Goal: Register for event/course

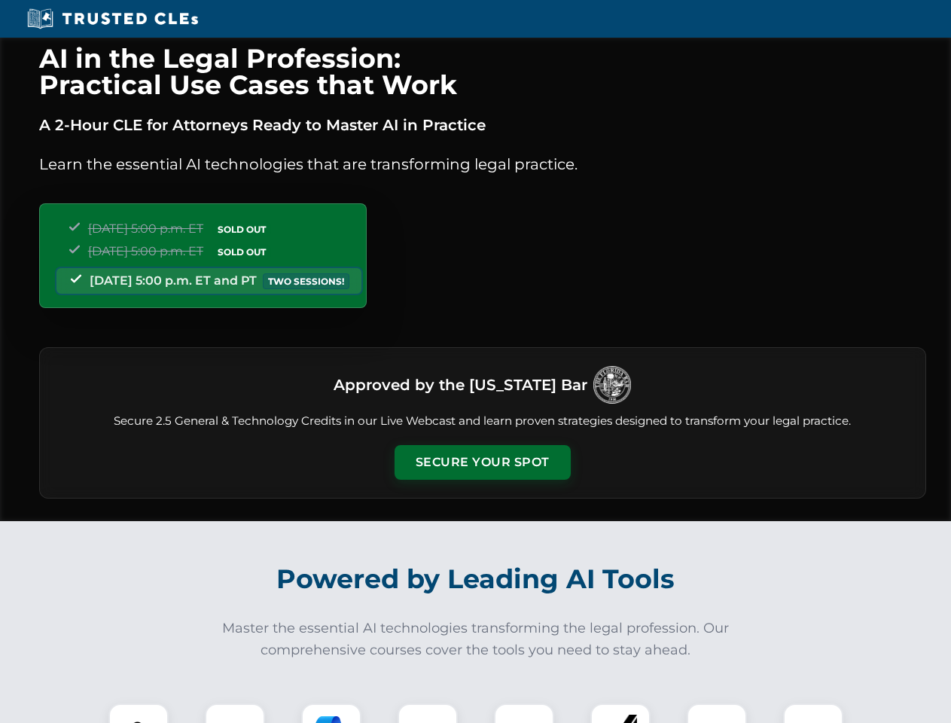
click at [482, 462] on button "Secure Your Spot" at bounding box center [482, 462] width 176 height 35
click at [139, 713] on img at bounding box center [139, 733] width 44 height 44
click at [235, 713] on div at bounding box center [235, 733] width 60 height 60
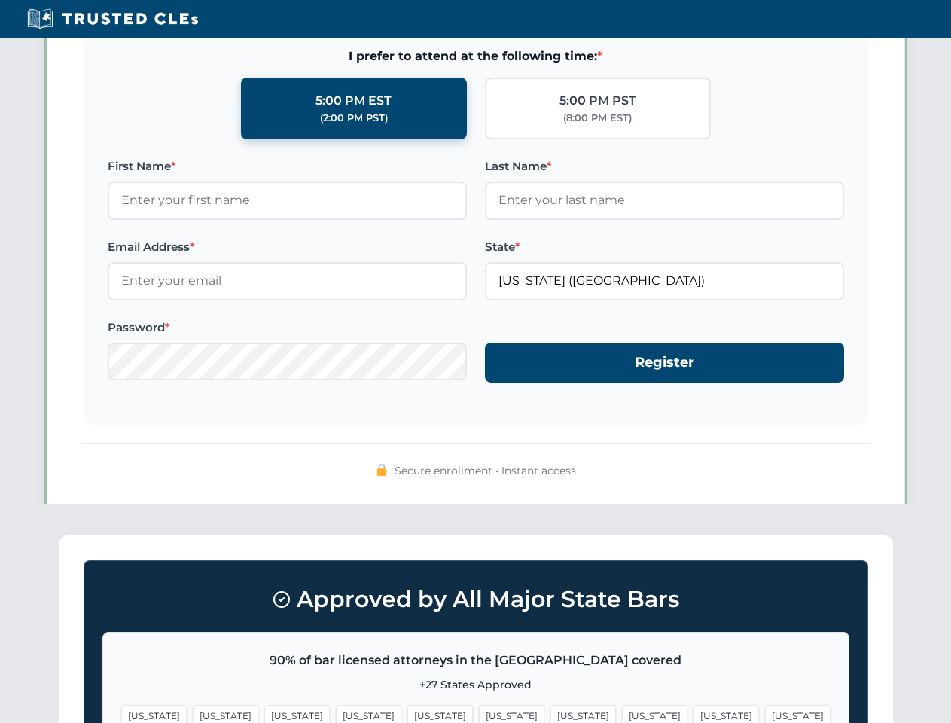
click at [693, 713] on span "[US_STATE]" at bounding box center [725, 716] width 65 height 22
